Goal: Complete application form

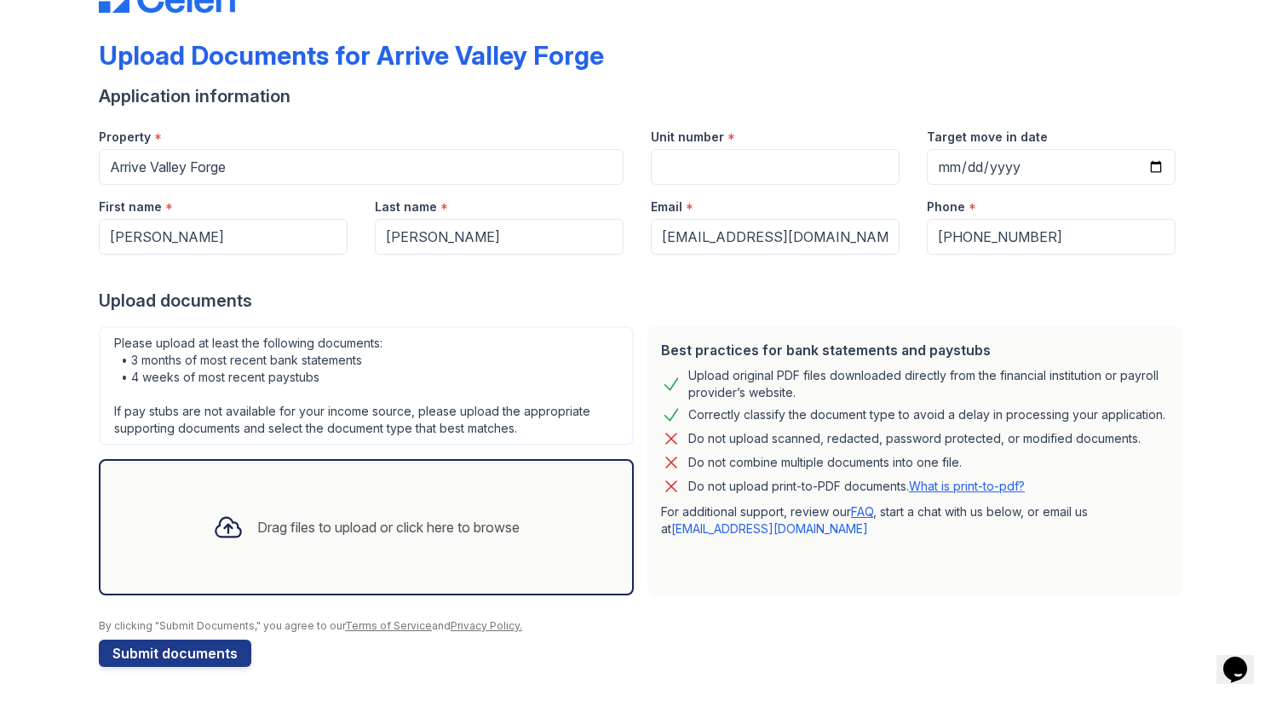
click at [322, 517] on div "Drag files to upload or click here to browse" at bounding box center [388, 527] width 262 height 20
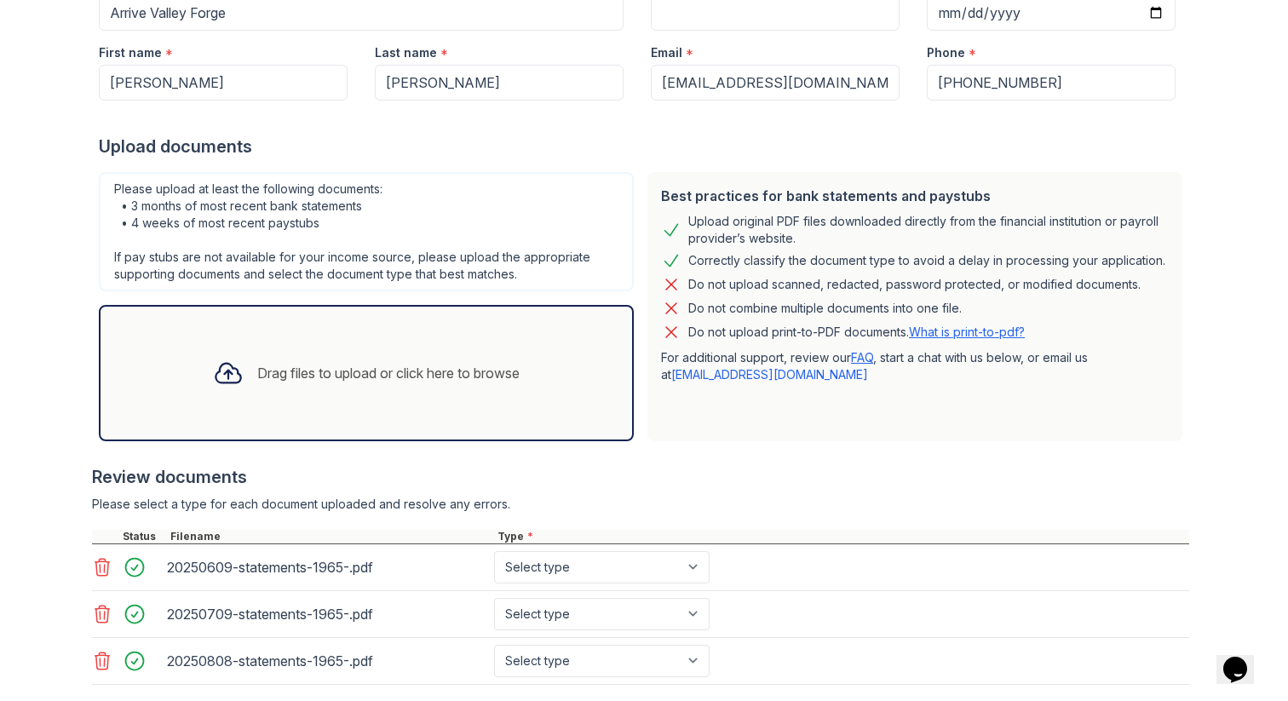
scroll to position [227, 0]
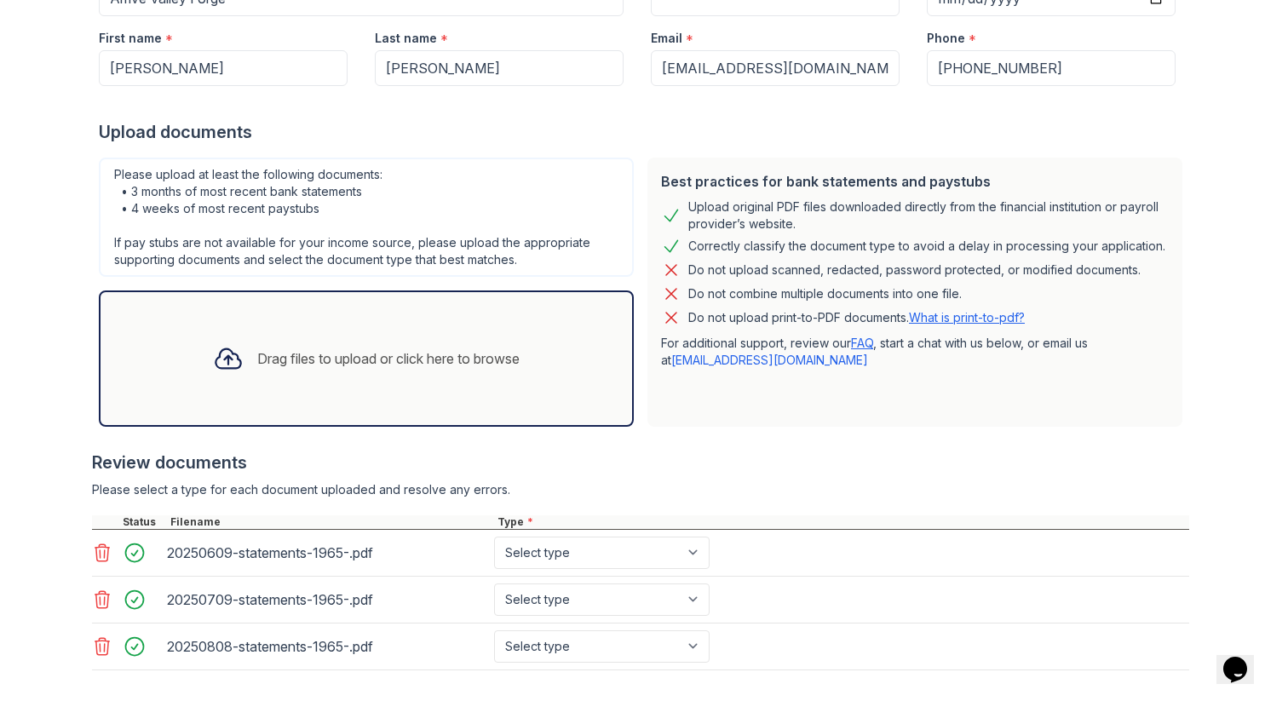
click at [427, 355] on div "Drag files to upload or click here to browse" at bounding box center [388, 358] width 262 height 20
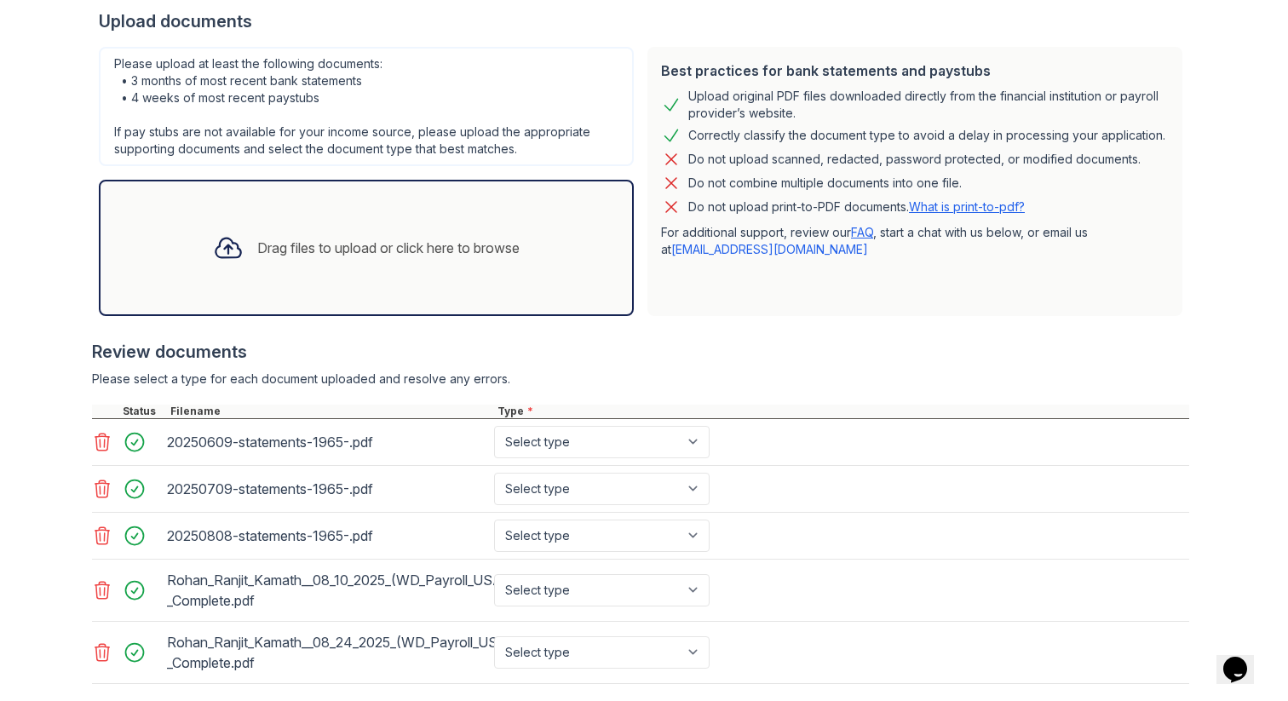
scroll to position [437, 0]
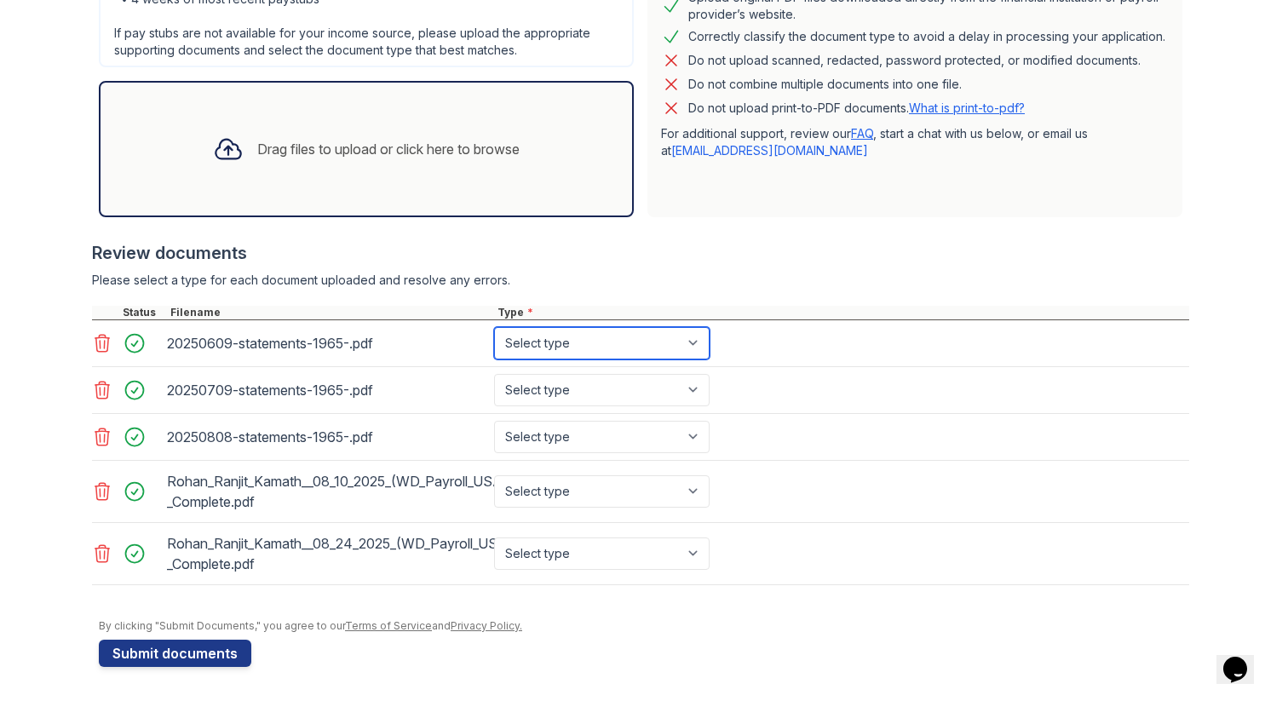
click at [612, 339] on select "Select type Paystub Bank Statement Offer Letter Tax Documents Benefit Award Let…" at bounding box center [601, 343] width 215 height 32
select select "bank_statement"
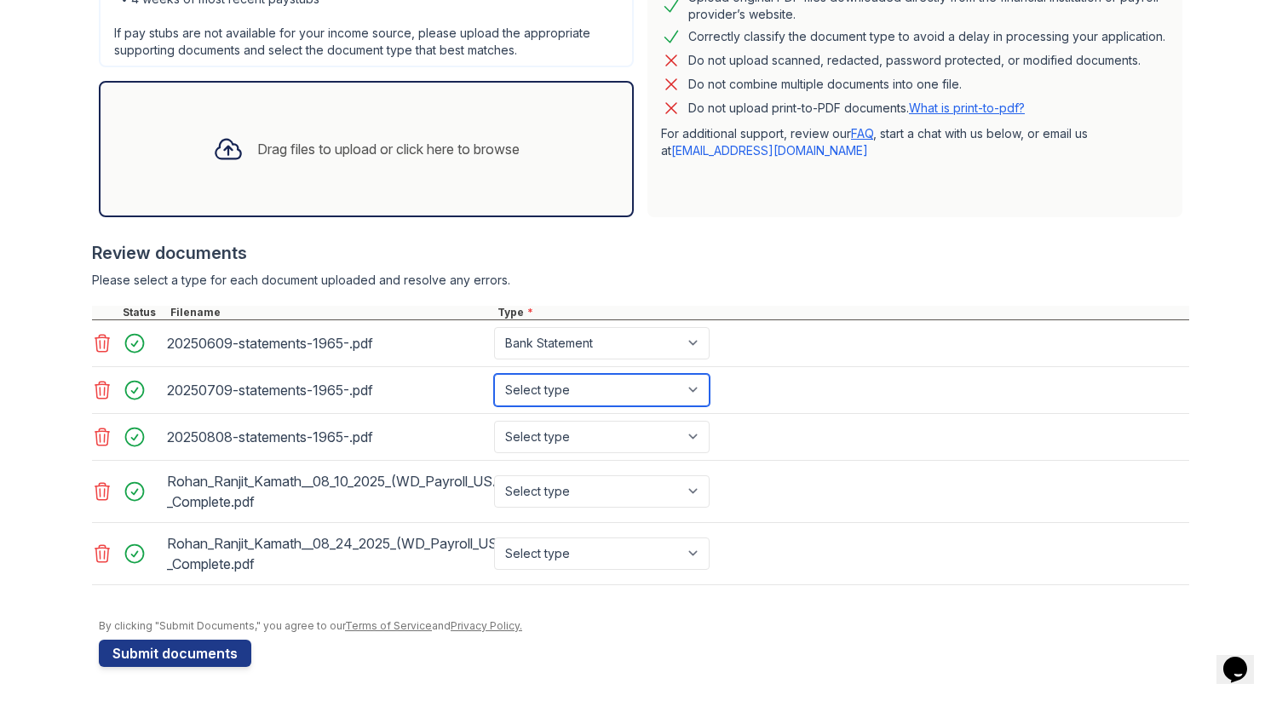
click at [583, 392] on select "Select type Paystub Bank Statement Offer Letter Tax Documents Benefit Award Let…" at bounding box center [601, 390] width 215 height 32
select select "bank_statement"
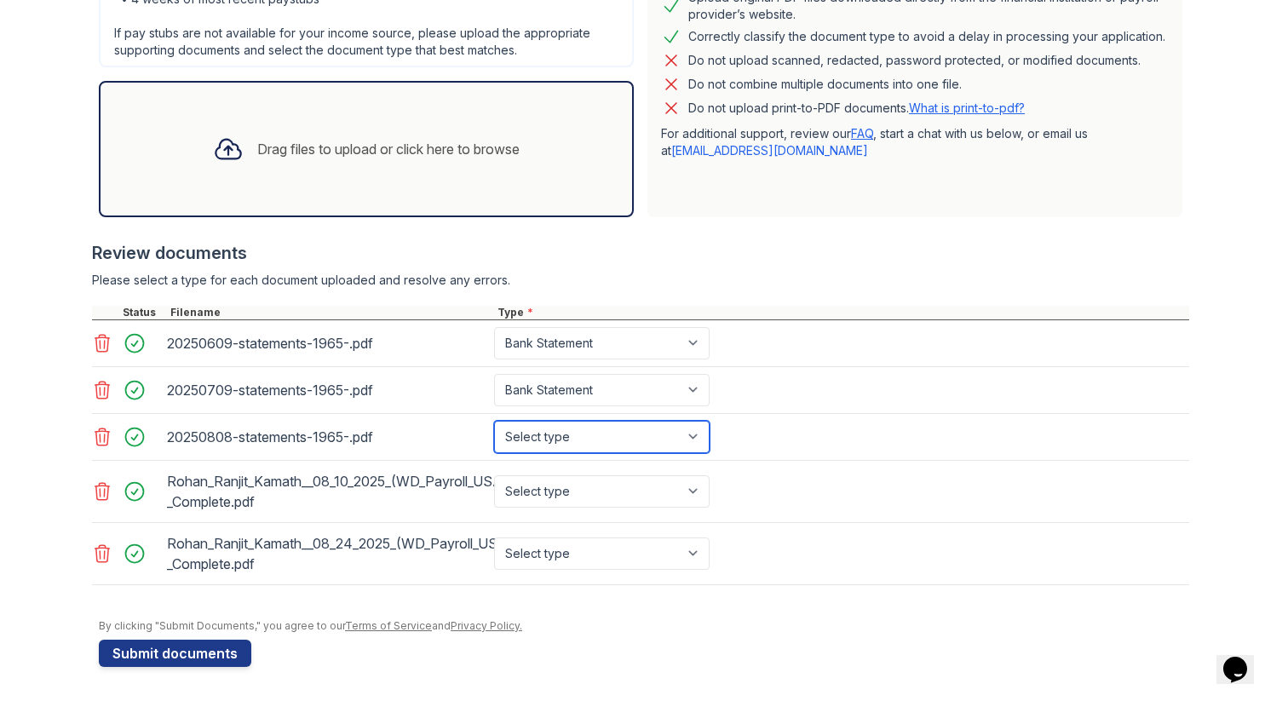
click at [570, 449] on select "Select type Paystub Bank Statement Offer Letter Tax Documents Benefit Award Let…" at bounding box center [601, 437] width 215 height 32
select select "bank_statement"
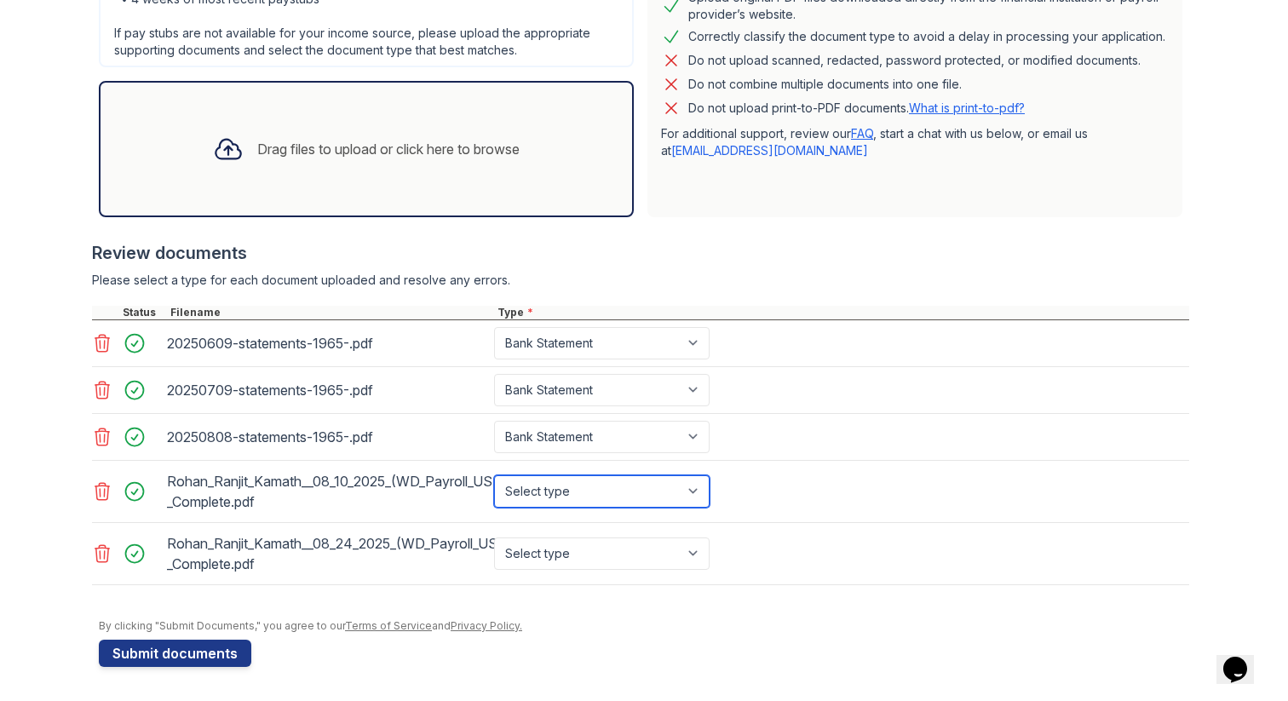
click at [646, 479] on select "Select type Paystub Bank Statement Offer Letter Tax Documents Benefit Award Let…" at bounding box center [601, 491] width 215 height 32
select select "paystub"
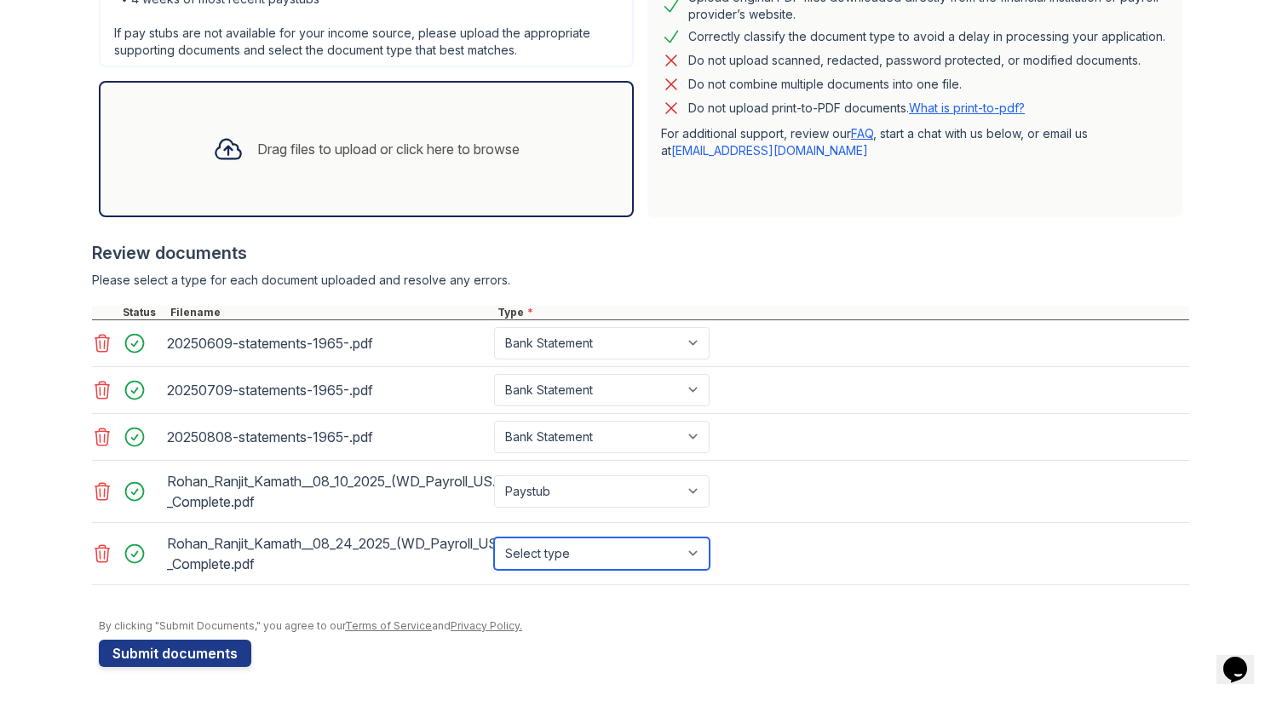
click at [587, 554] on select "Select type Paystub Bank Statement Offer Letter Tax Documents Benefit Award Let…" at bounding box center [601, 553] width 215 height 32
select select "paystub"
click at [854, 617] on div at bounding box center [644, 610] width 1090 height 17
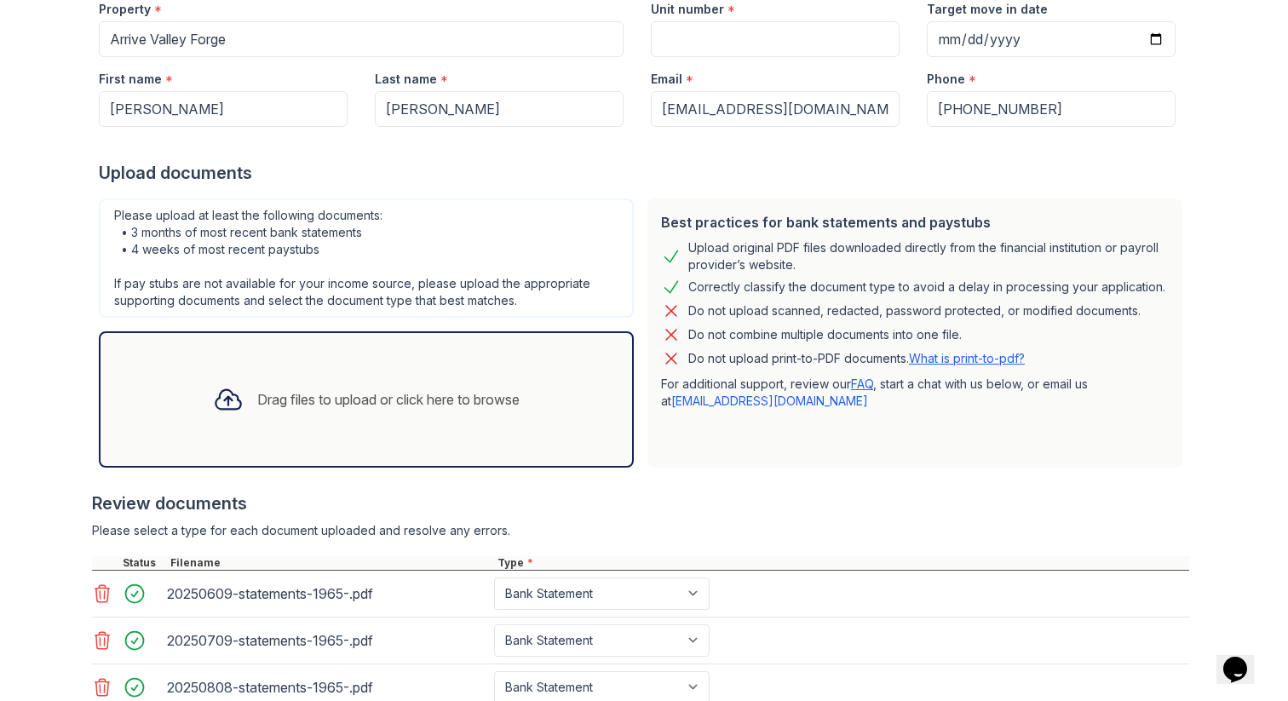
scroll to position [0, 0]
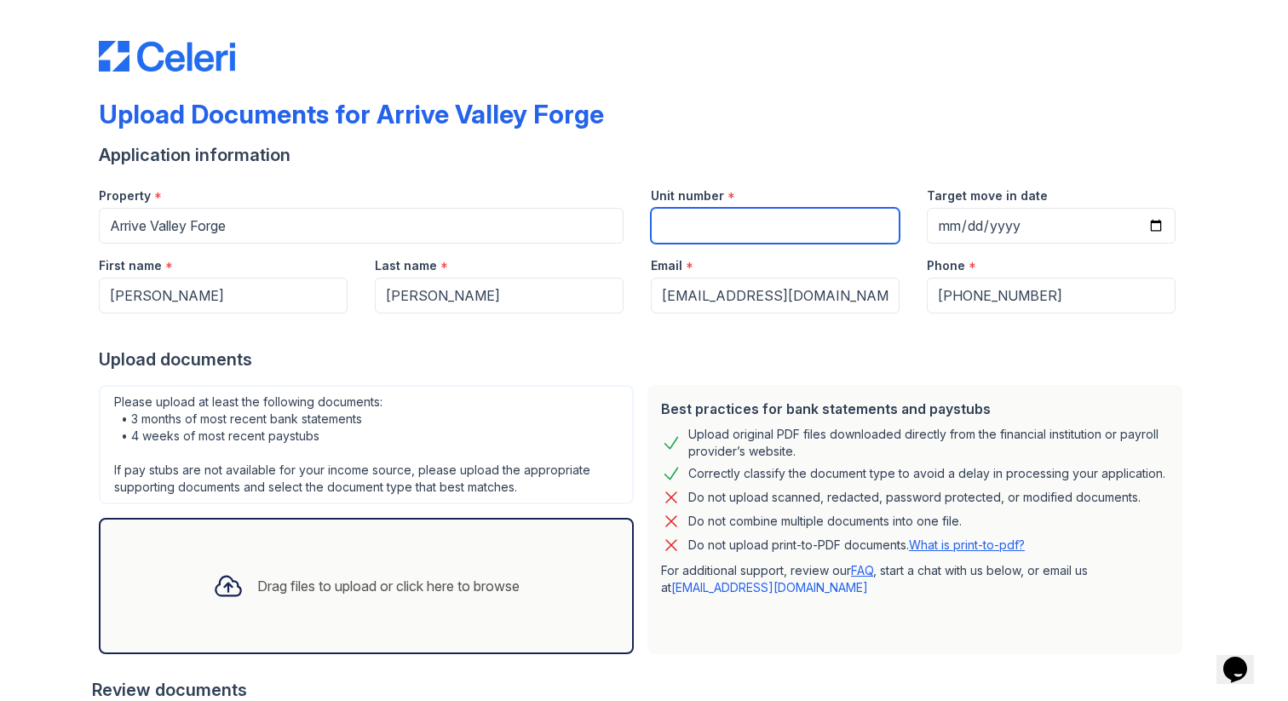
click at [729, 229] on input "Unit number" at bounding box center [775, 226] width 249 height 36
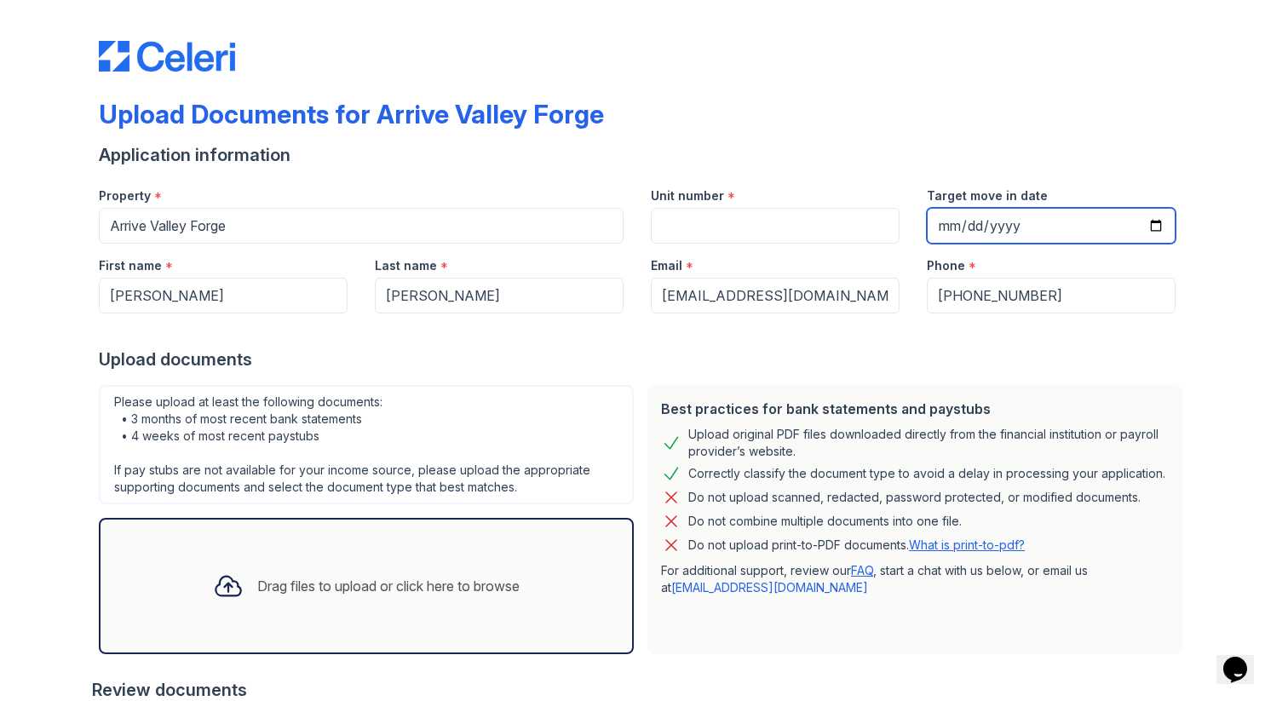
click at [1053, 232] on input "Target move in date" at bounding box center [1051, 226] width 249 height 36
type input "[DATE]"
click at [673, 361] on div "Upload documents" at bounding box center [644, 359] width 1090 height 24
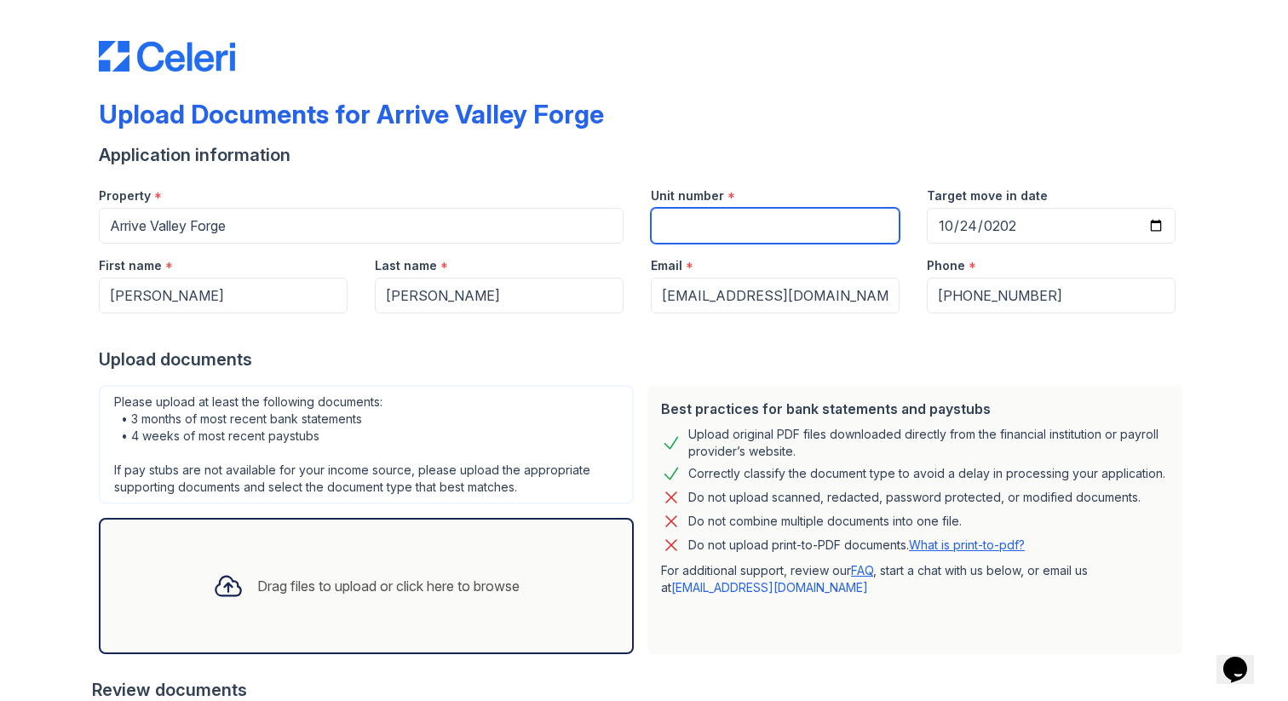
click at [733, 231] on input "Unit number" at bounding box center [775, 226] width 249 height 36
type input "8413"
click at [731, 79] on div "Upload Documents for Arrive Valley Forge Application information Property * [GE…" at bounding box center [644, 559] width 1090 height 1104
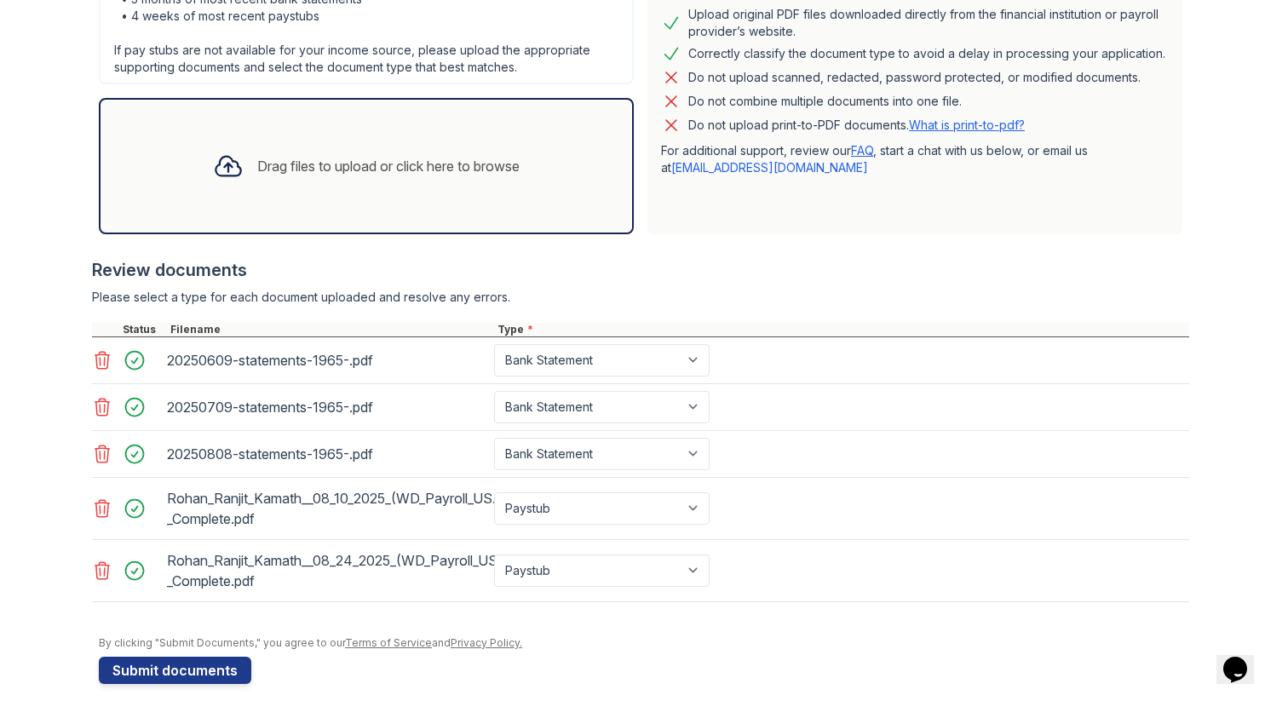
scroll to position [425, 0]
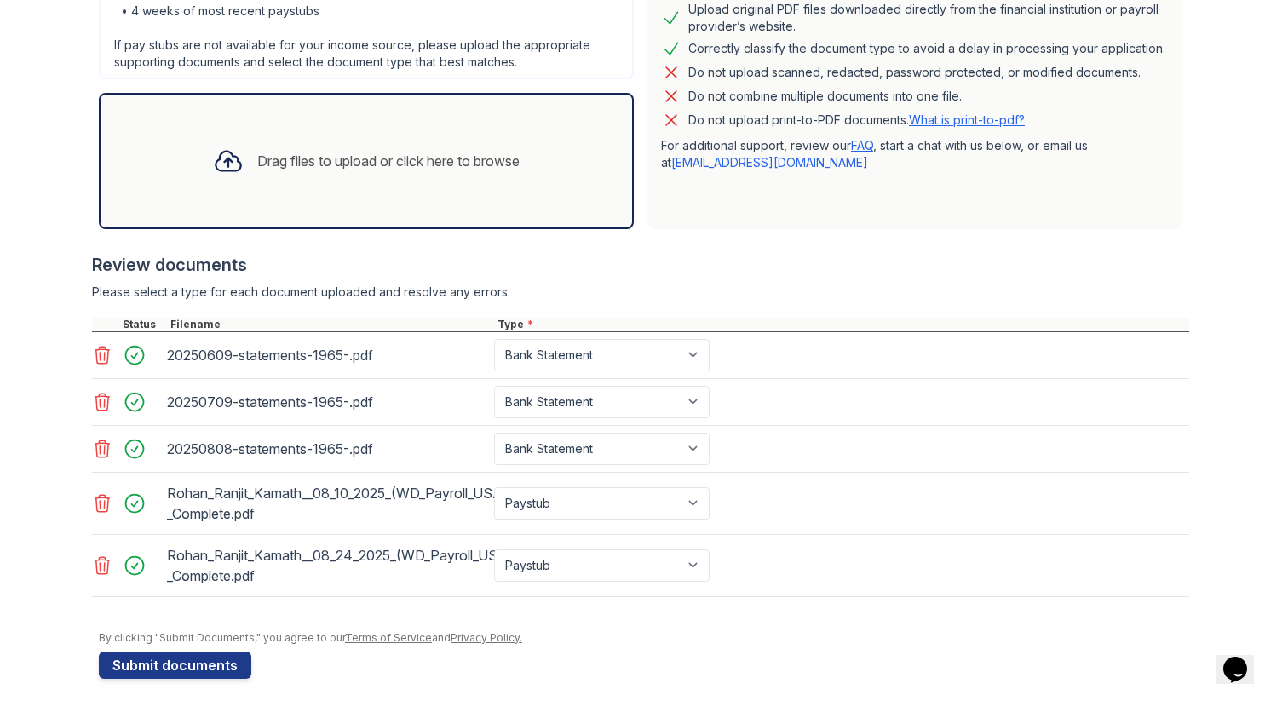
click at [579, 647] on form "Application information Property * [GEOGRAPHIC_DATA] Forge Unit number * 8413 T…" at bounding box center [644, 198] width 1090 height 961
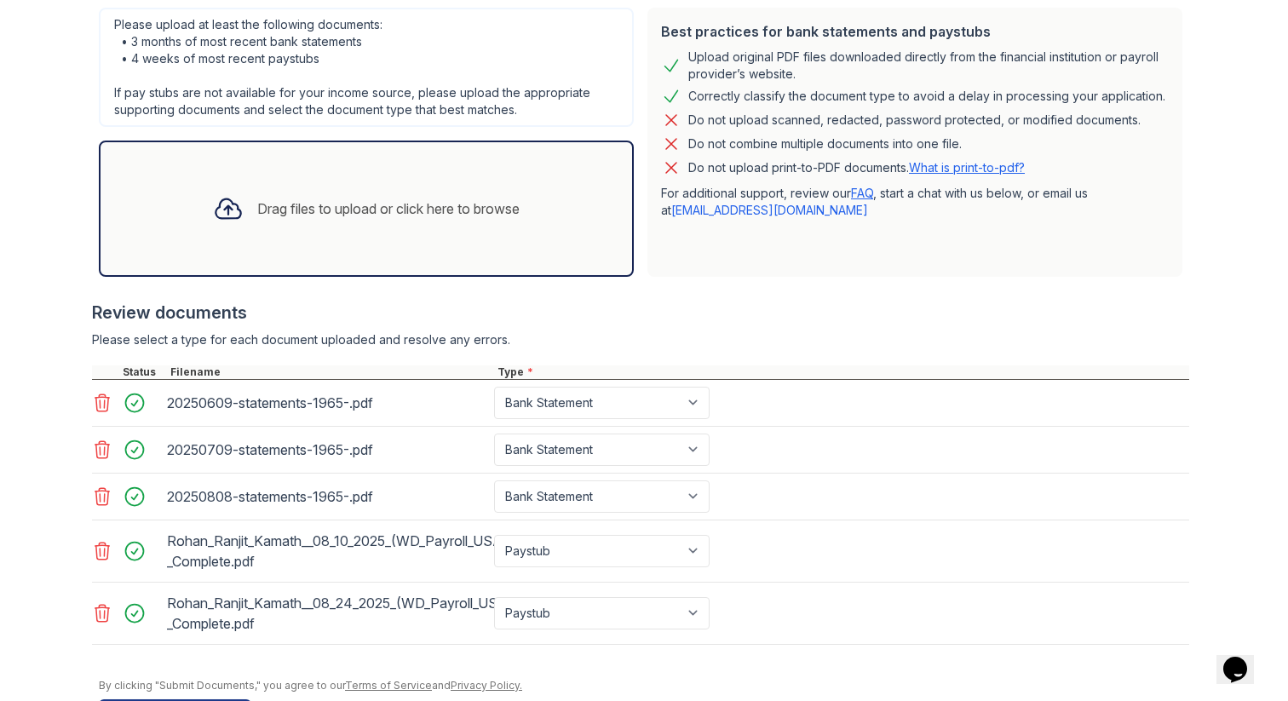
click at [378, 187] on div "Drag files to upload or click here to browse" at bounding box center [366, 209] width 334 height 58
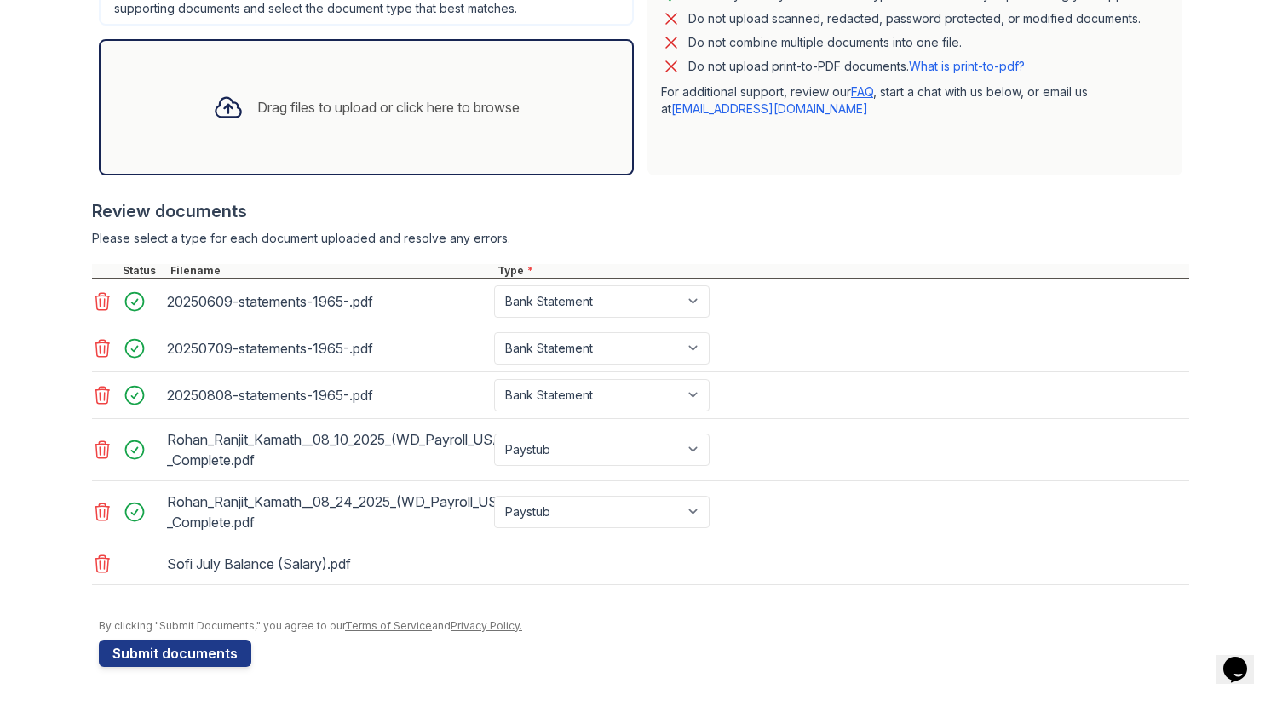
scroll to position [484, 0]
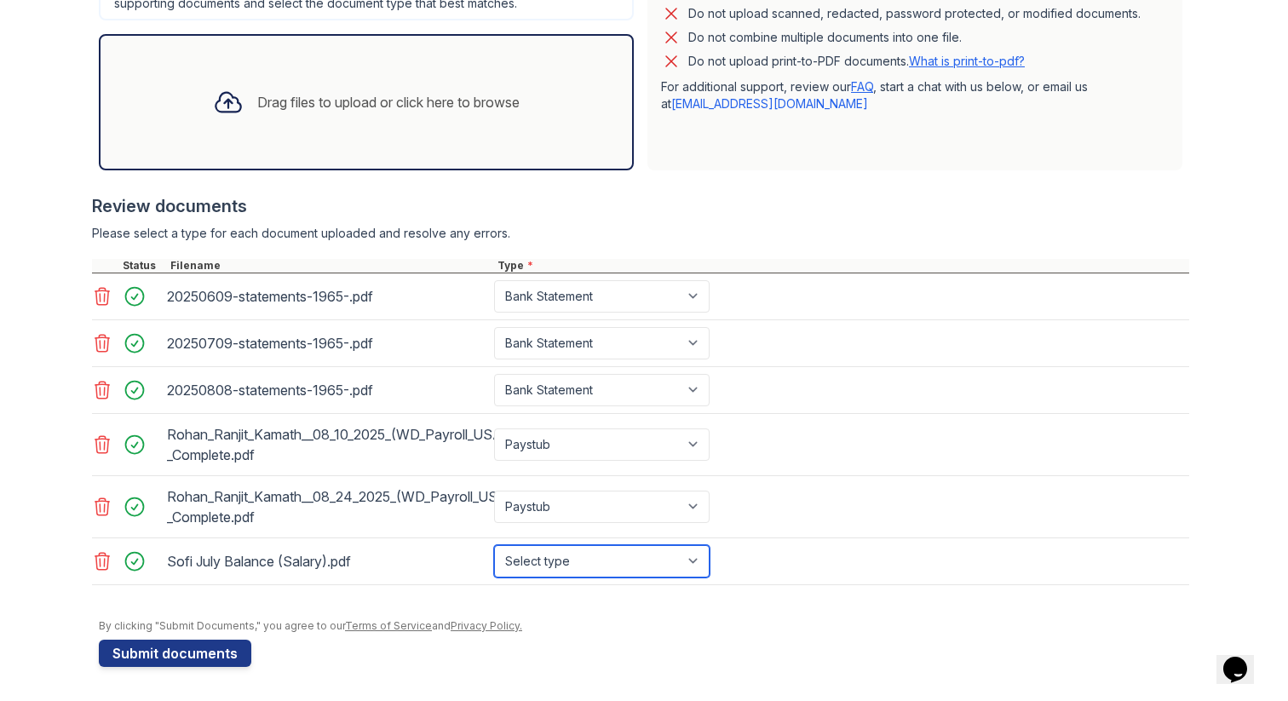
click at [641, 554] on select "Select type Paystub Bank Statement Offer Letter Tax Documents Benefit Award Let…" at bounding box center [601, 561] width 215 height 32
select select "bank_statement"
click at [794, 603] on div at bounding box center [644, 610] width 1090 height 17
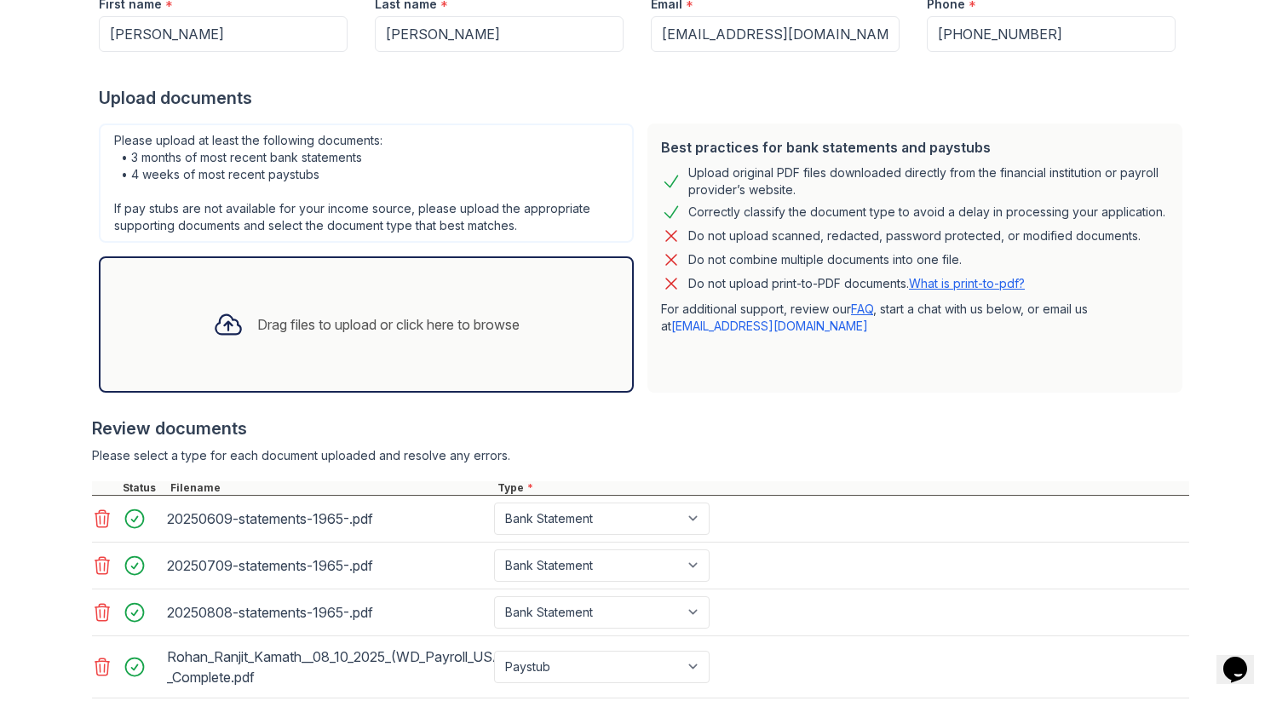
scroll to position [263, 0]
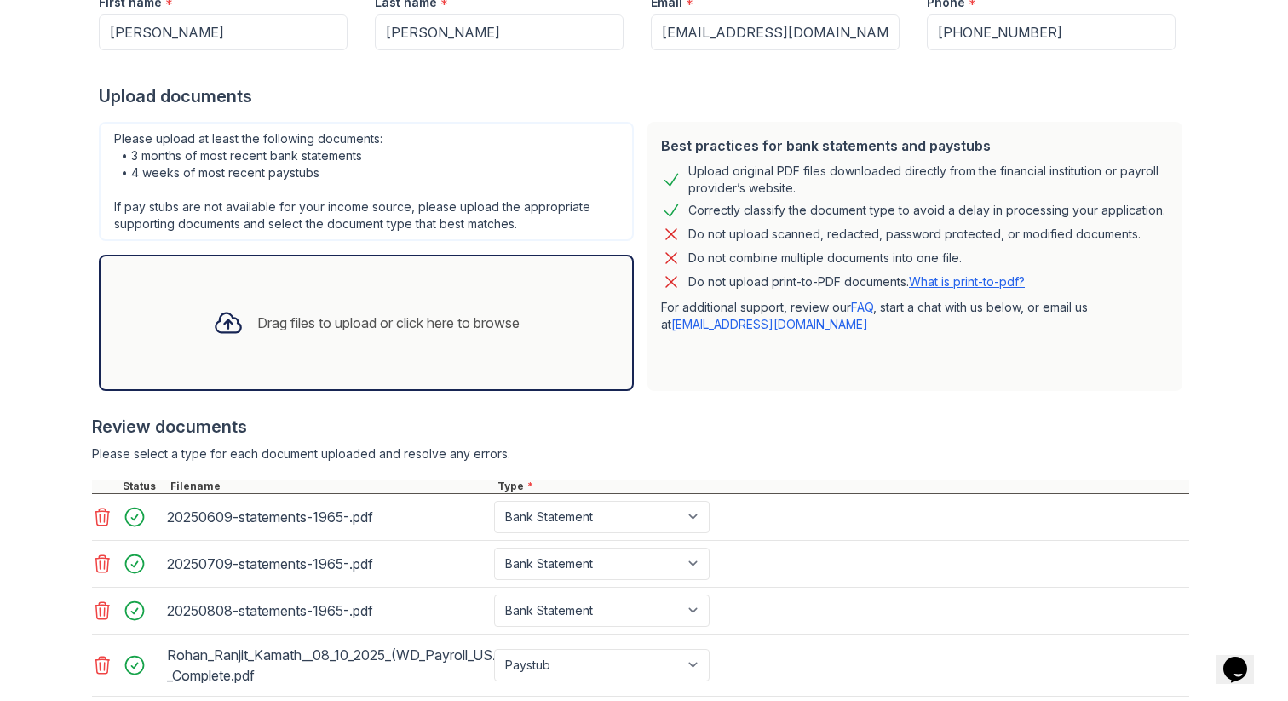
click at [345, 517] on div "20250609-statements-1965-.pdf" at bounding box center [327, 516] width 320 height 27
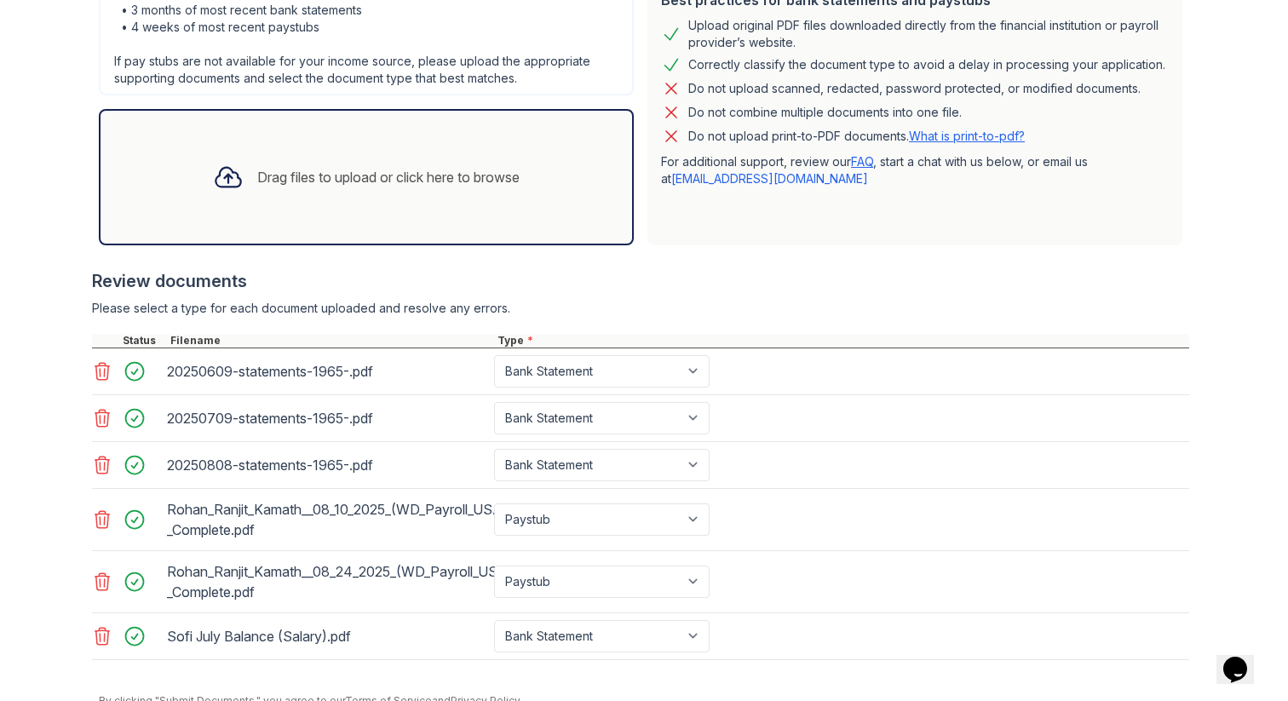
scroll to position [484, 0]
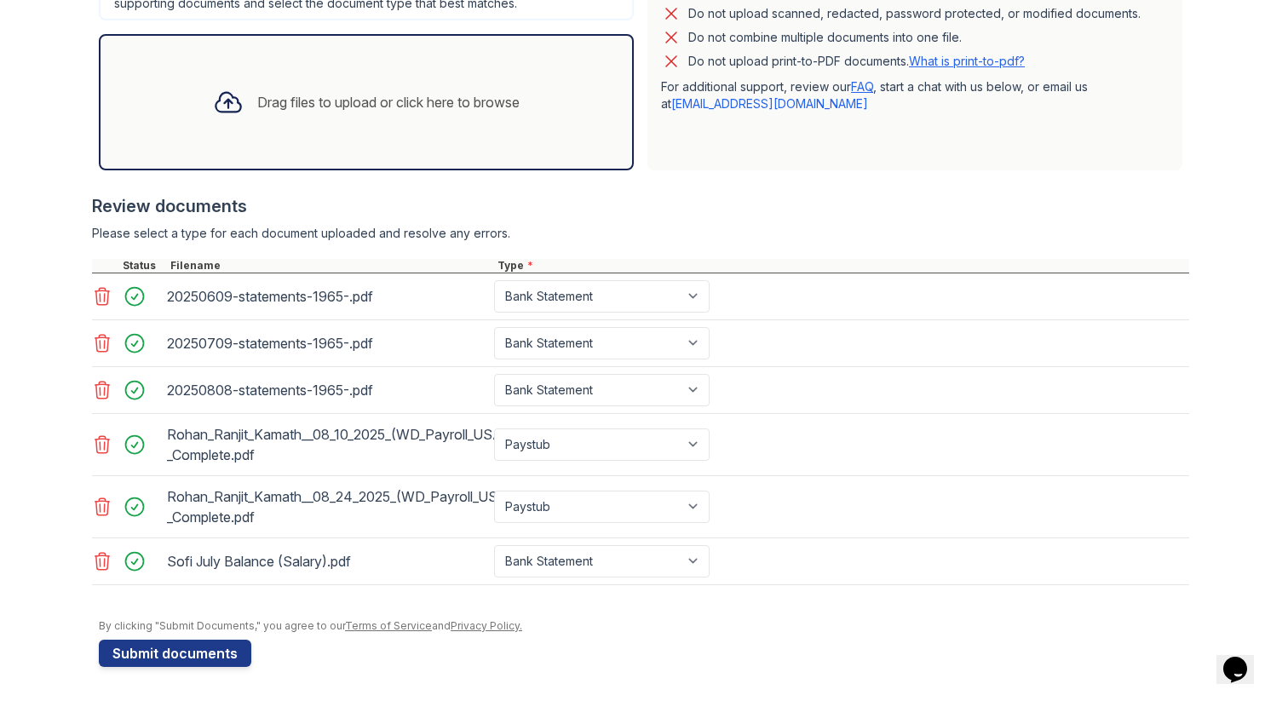
click at [105, 564] on icon at bounding box center [102, 561] width 20 height 20
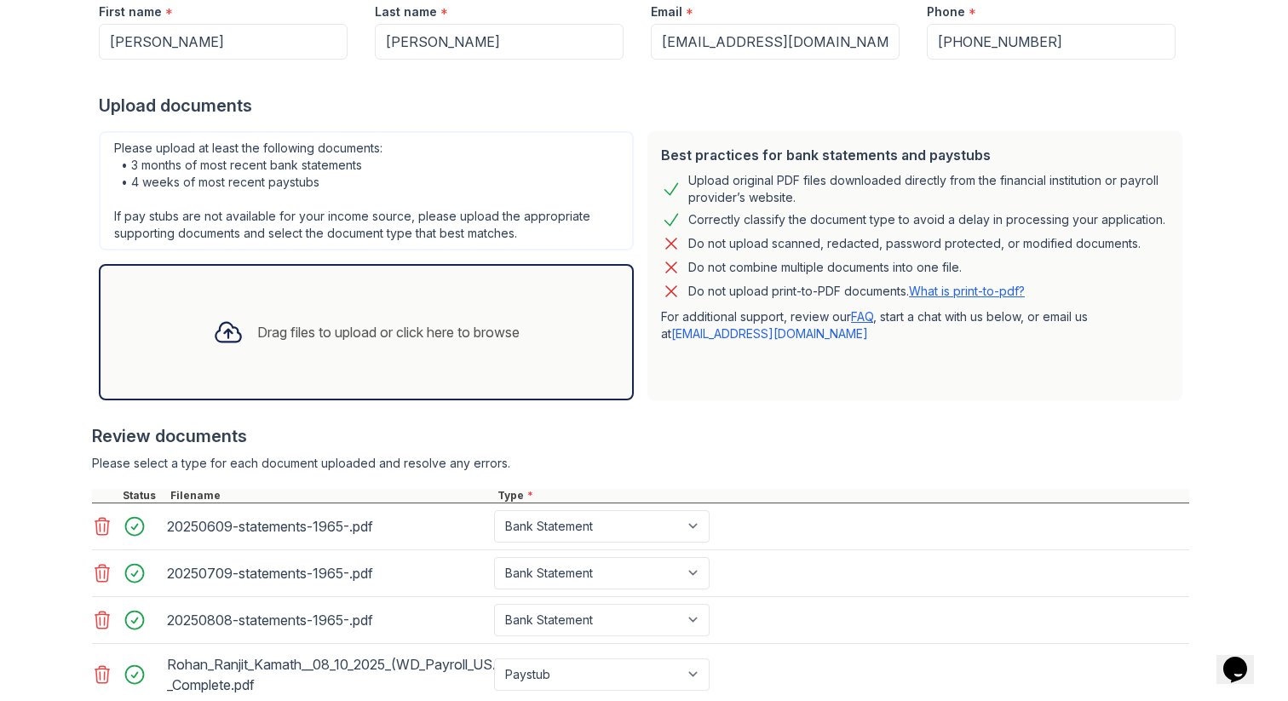
scroll to position [225, 0]
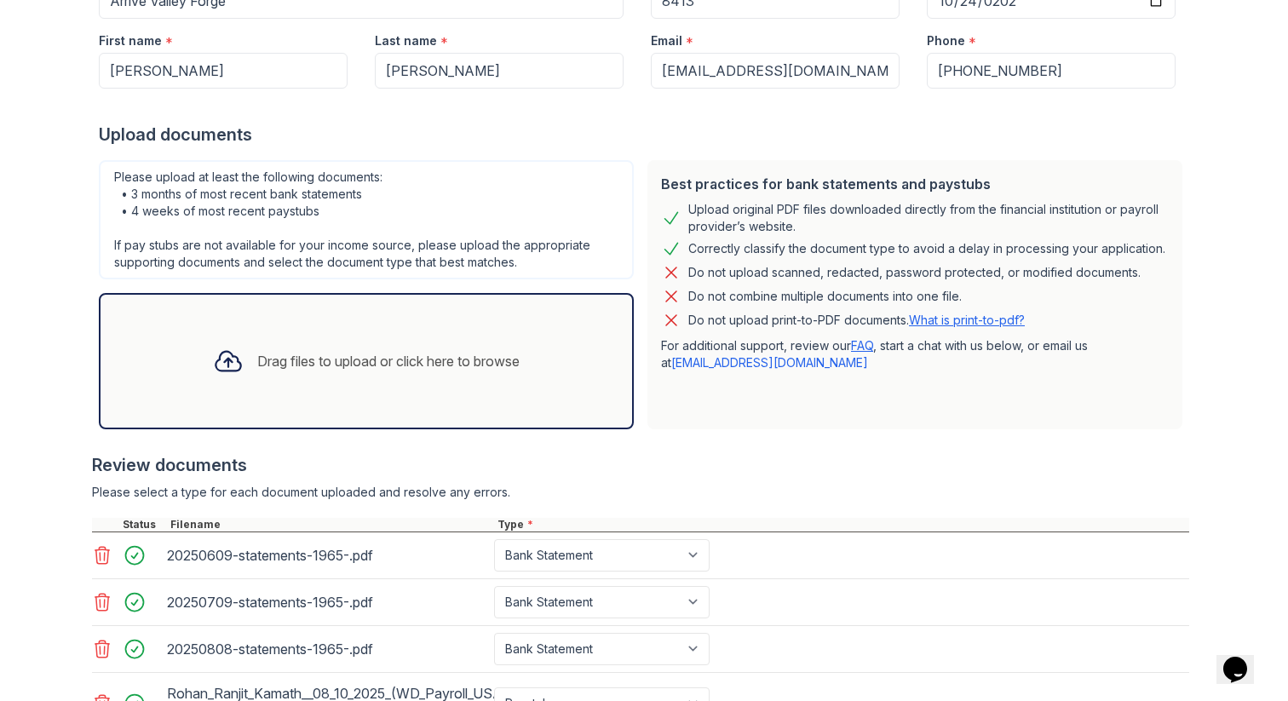
click at [353, 357] on div "Drag files to upload or click here to browse" at bounding box center [388, 361] width 262 height 20
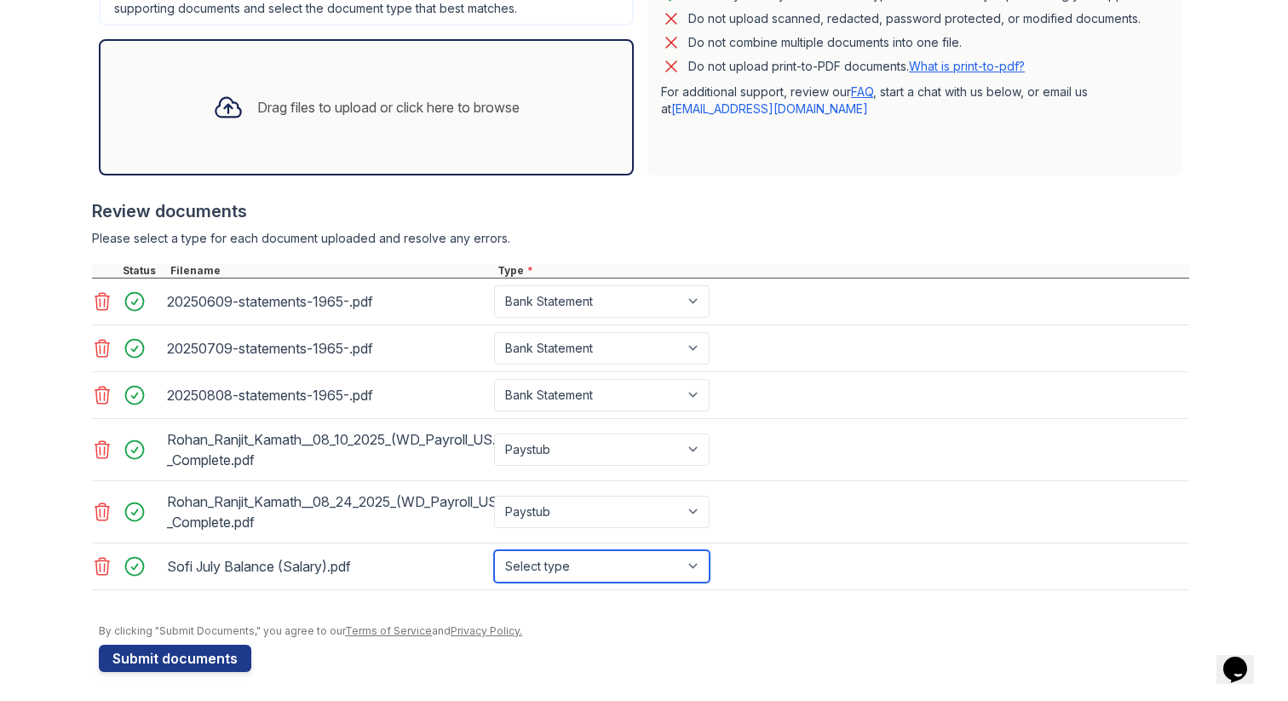
click at [622, 565] on select "Select type Paystub Bank Statement Offer Letter Tax Documents Benefit Award Let…" at bounding box center [601, 566] width 215 height 32
select select "bank_statement"
click at [752, 637] on div "By clicking "Submit Documents," you agree to our Terms of Service and Privacy P…" at bounding box center [644, 631] width 1090 height 14
click at [97, 567] on icon at bounding box center [102, 566] width 20 height 20
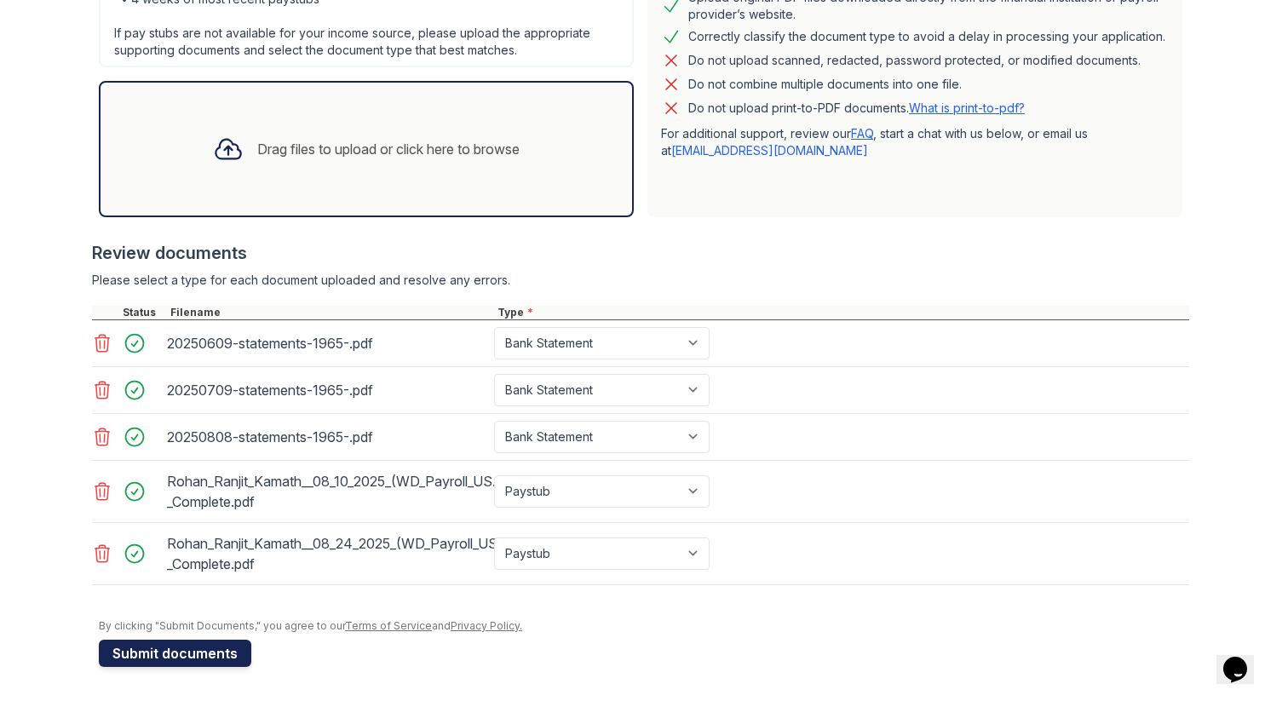
click at [137, 646] on button "Submit documents" at bounding box center [175, 653] width 152 height 27
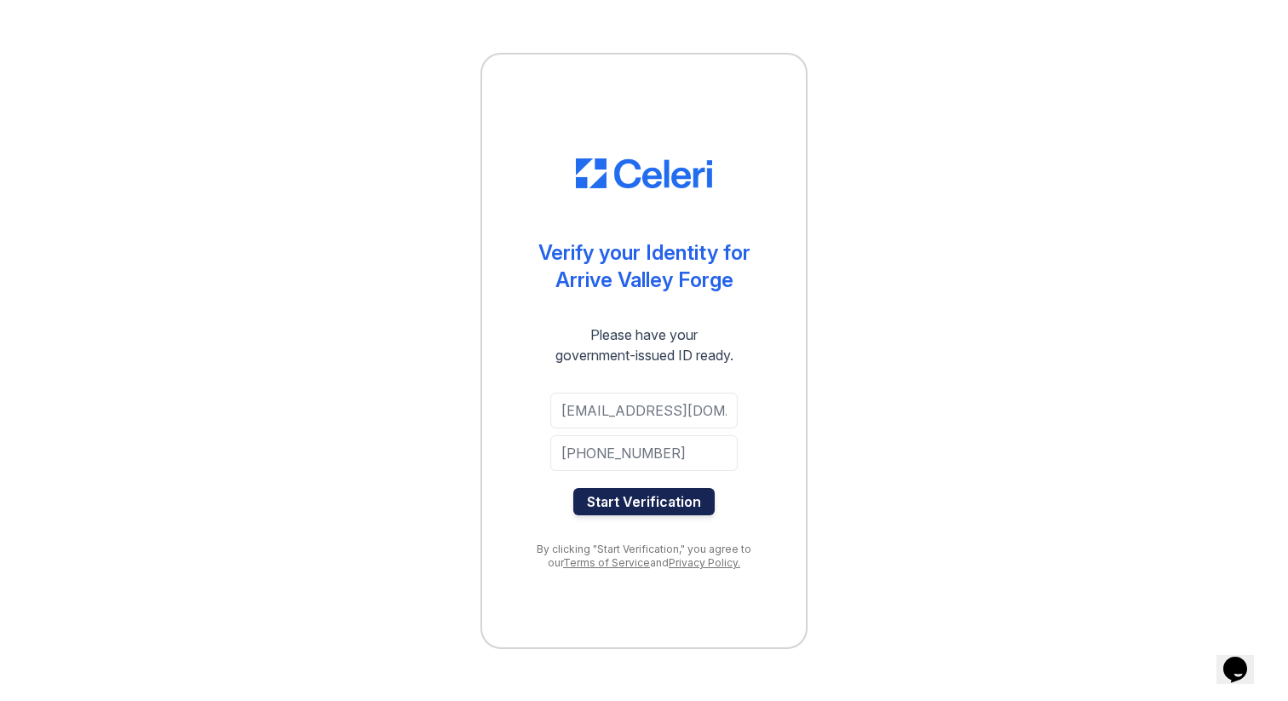
click at [642, 506] on button "Start Verification" at bounding box center [643, 501] width 141 height 27
